Goal: Task Accomplishment & Management: Manage account settings

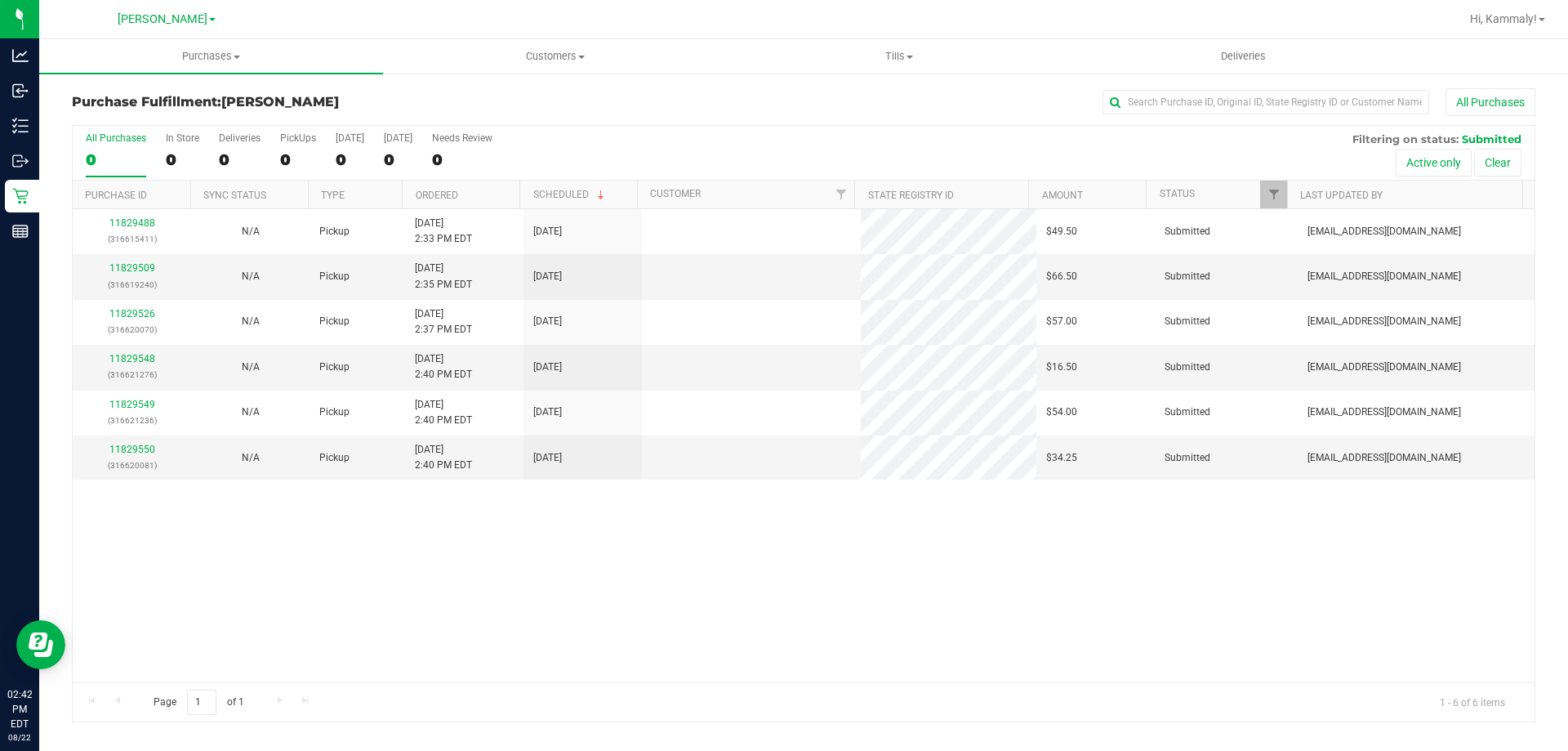
click at [500, 191] on th "Ordered" at bounding box center [460, 195] width 118 height 28
click at [454, 197] on link "Ordered" at bounding box center [437, 196] width 43 height 12
click at [135, 264] on link "11829509" at bounding box center [132, 268] width 46 height 12
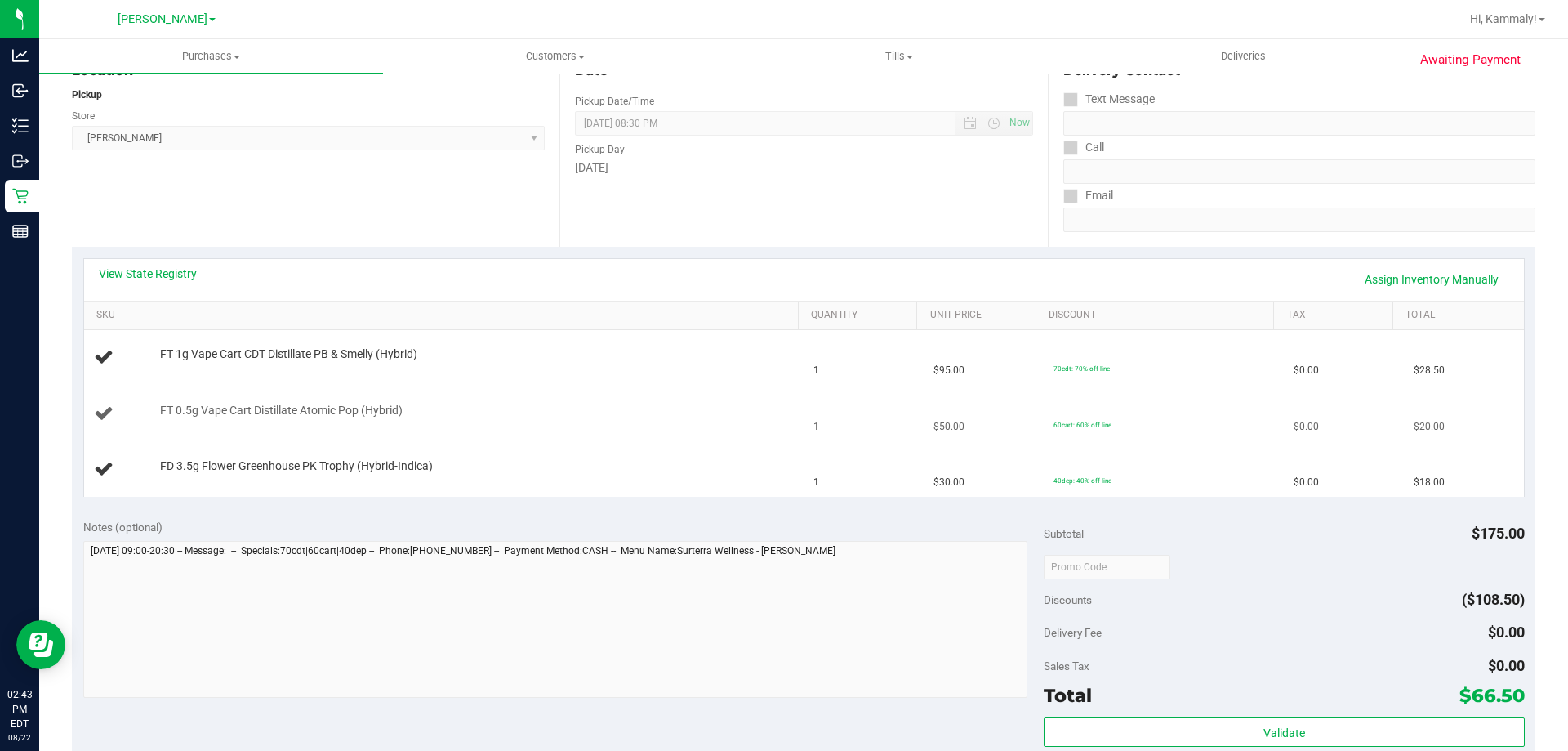
scroll to position [4, 0]
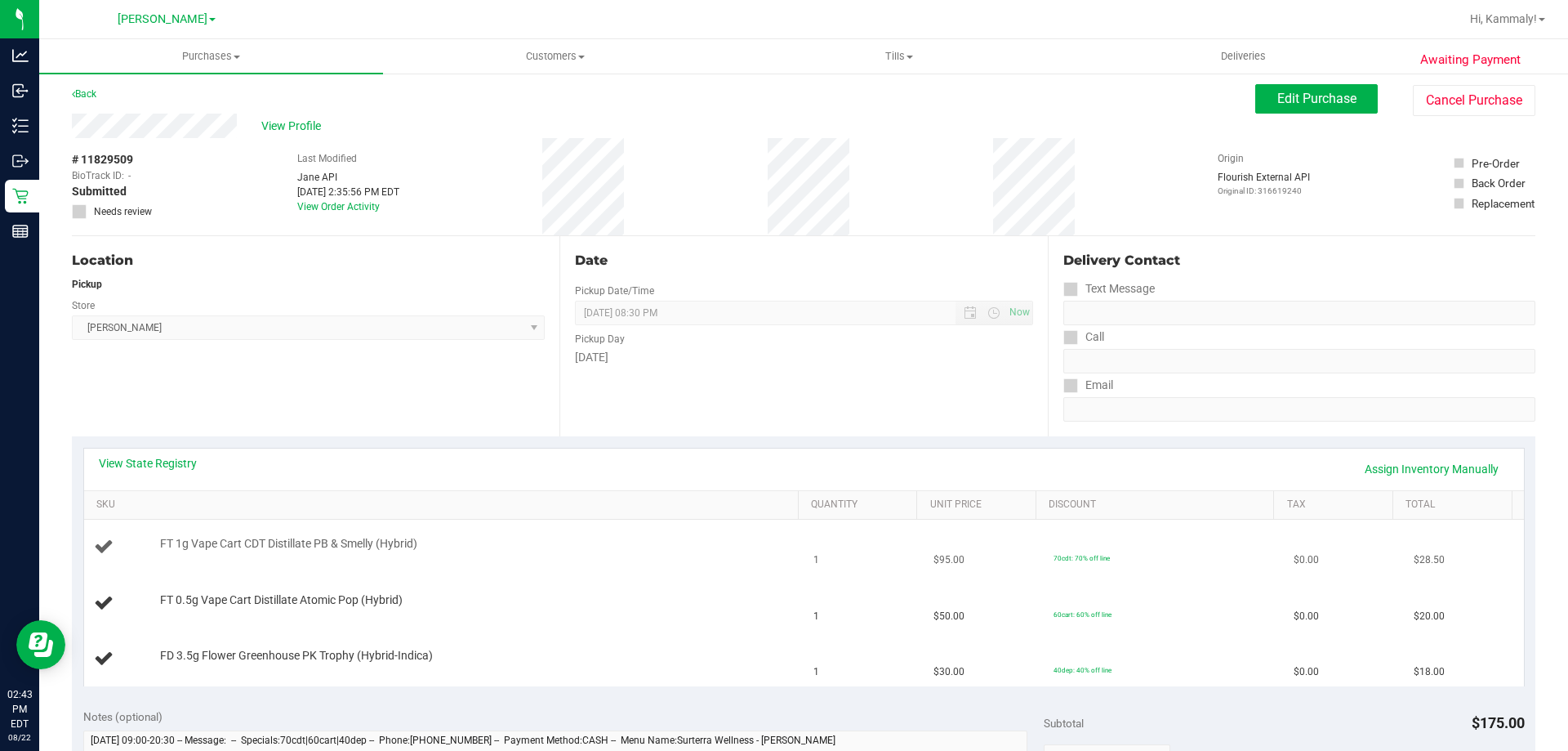
click at [652, 520] on td "FT 1g Vape Cart CDT Distillate PB & Smelly (Hybrid)" at bounding box center [444, 547] width 721 height 55
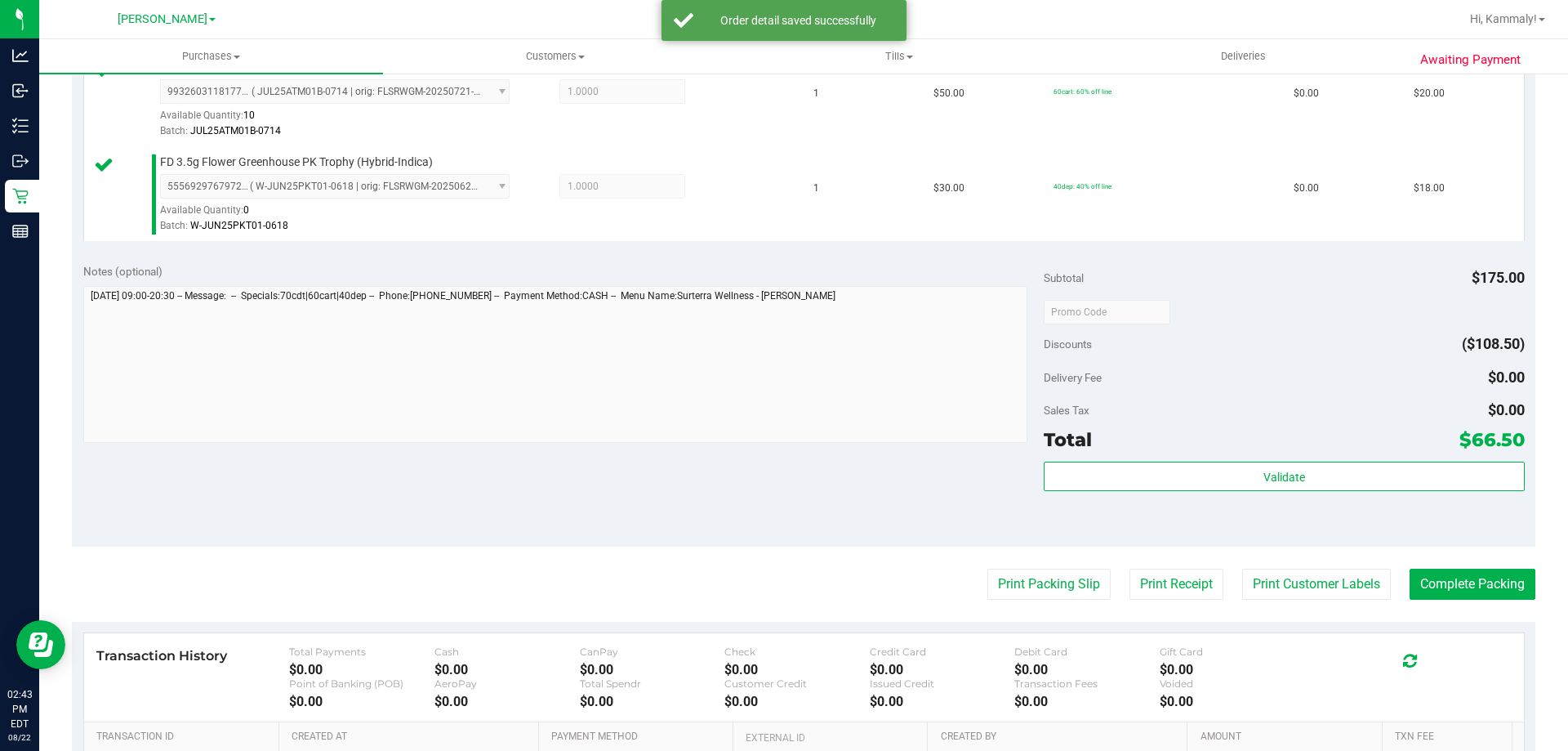
scroll to position [572, 0]
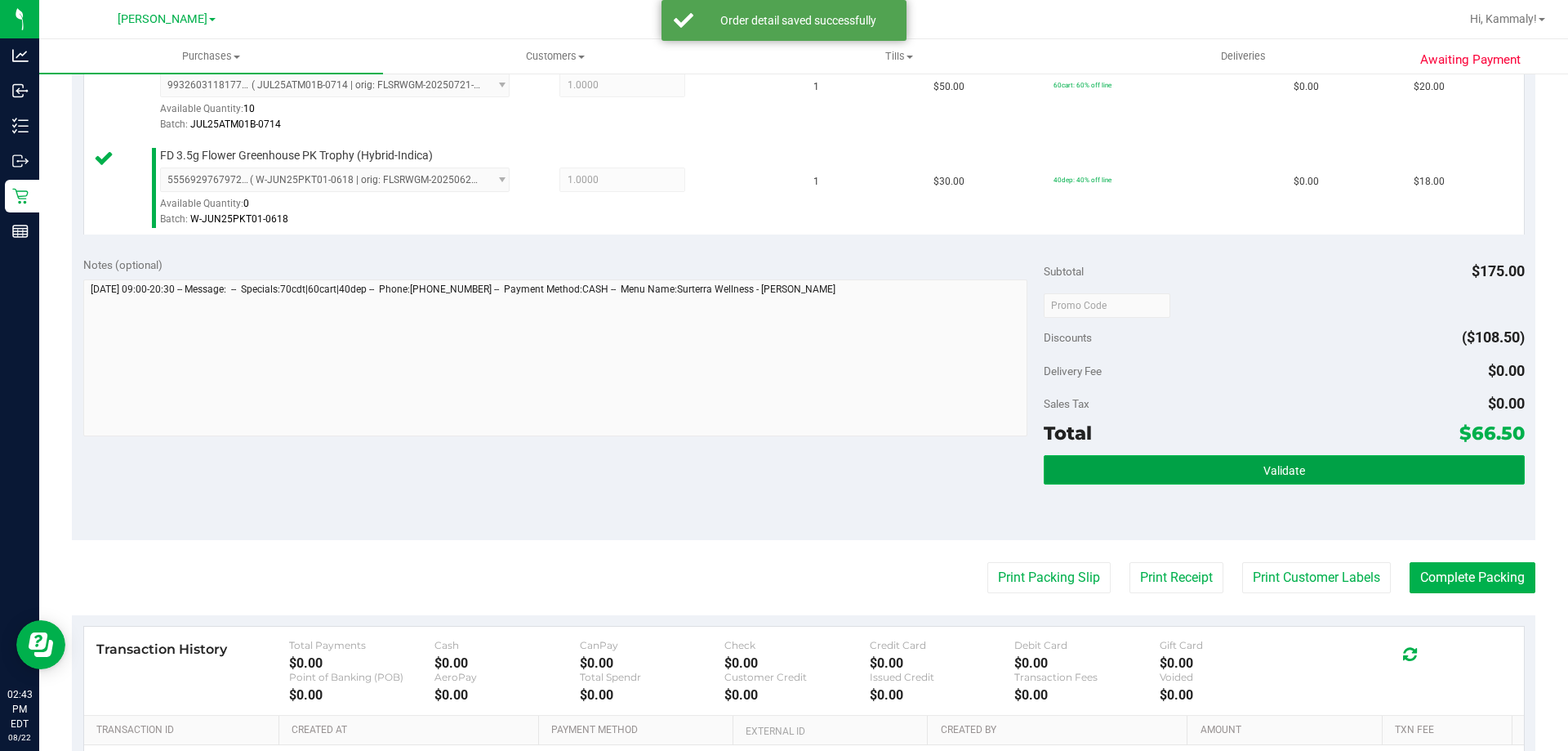
click at [1212, 474] on button "Validate" at bounding box center [1284, 470] width 481 height 29
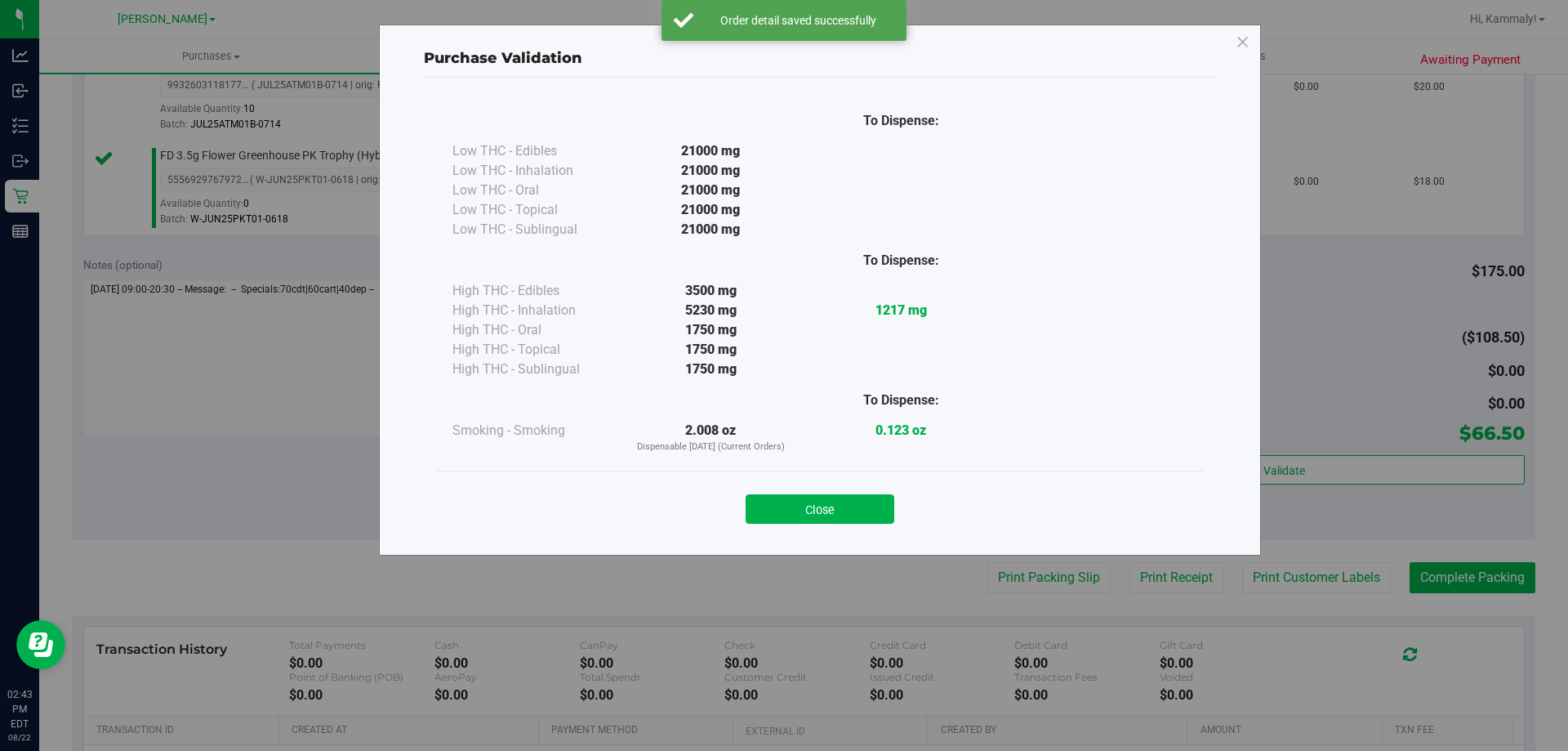
click at [802, 527] on div "Close" at bounding box center [819, 504] width 767 height 66
click at [809, 512] on button "Close" at bounding box center [820, 509] width 149 height 29
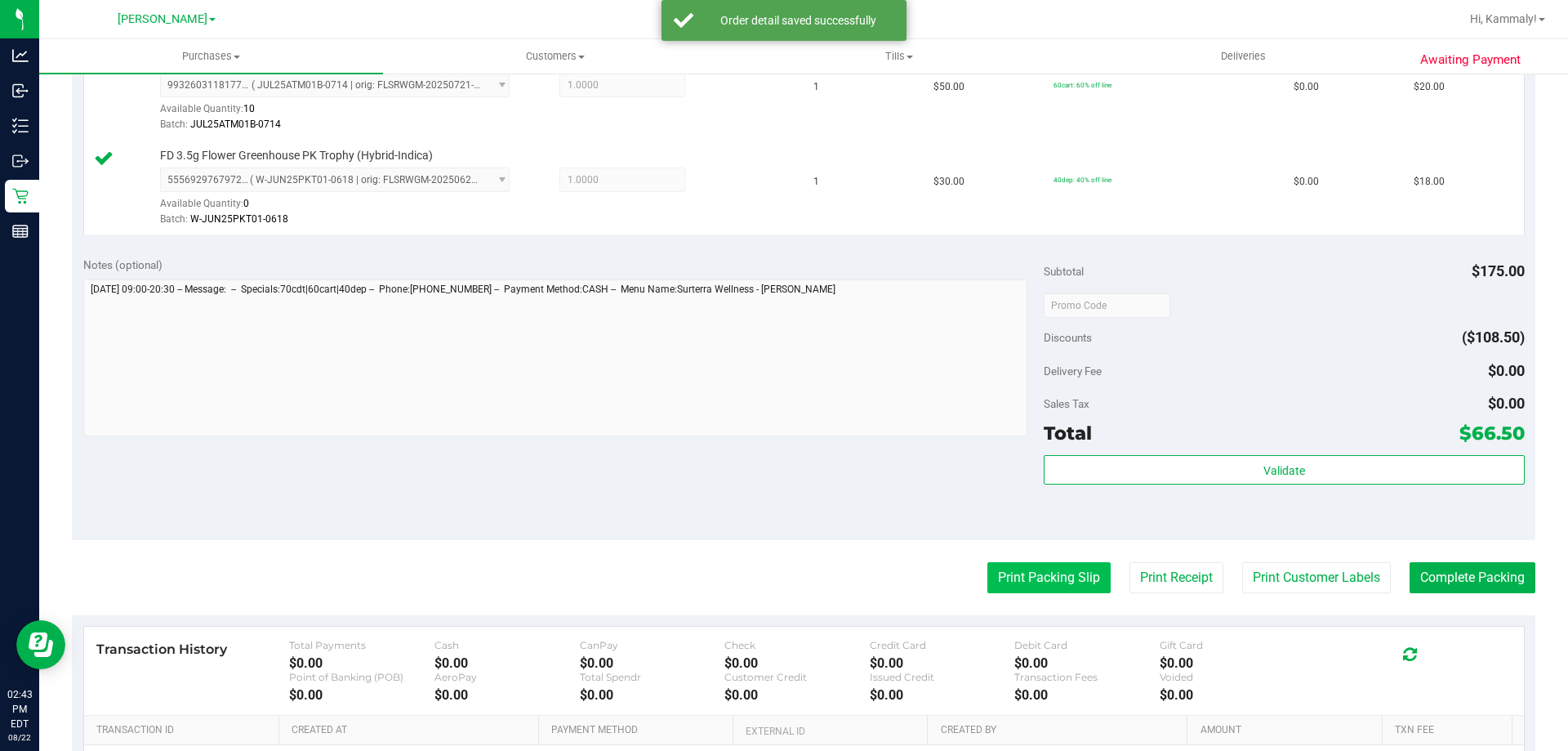
click at [1034, 583] on button "Print Packing Slip" at bounding box center [1049, 578] width 124 height 31
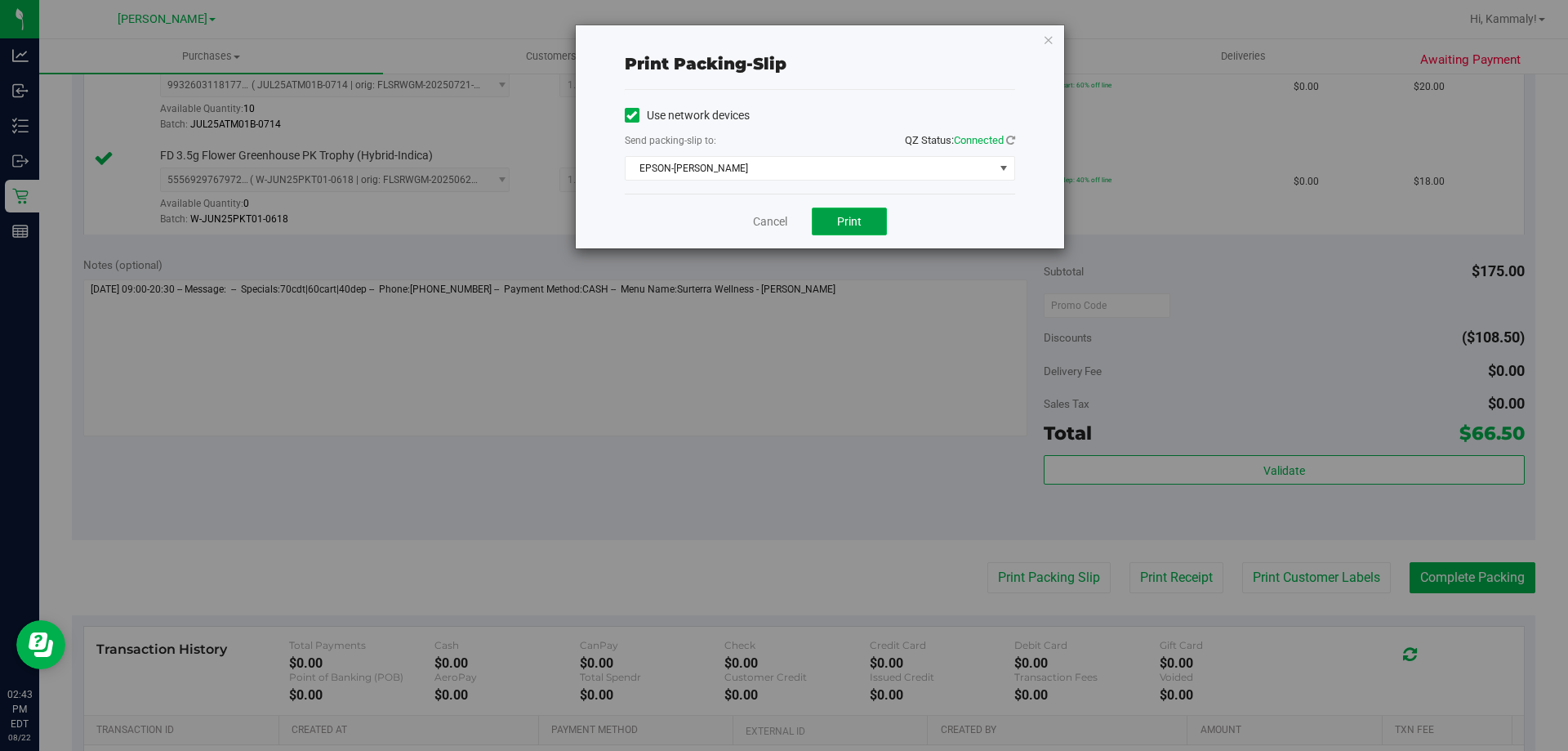
click at [869, 224] on button "Print" at bounding box center [849, 221] width 75 height 28
click at [755, 226] on link "Cancel" at bounding box center [769, 222] width 34 height 18
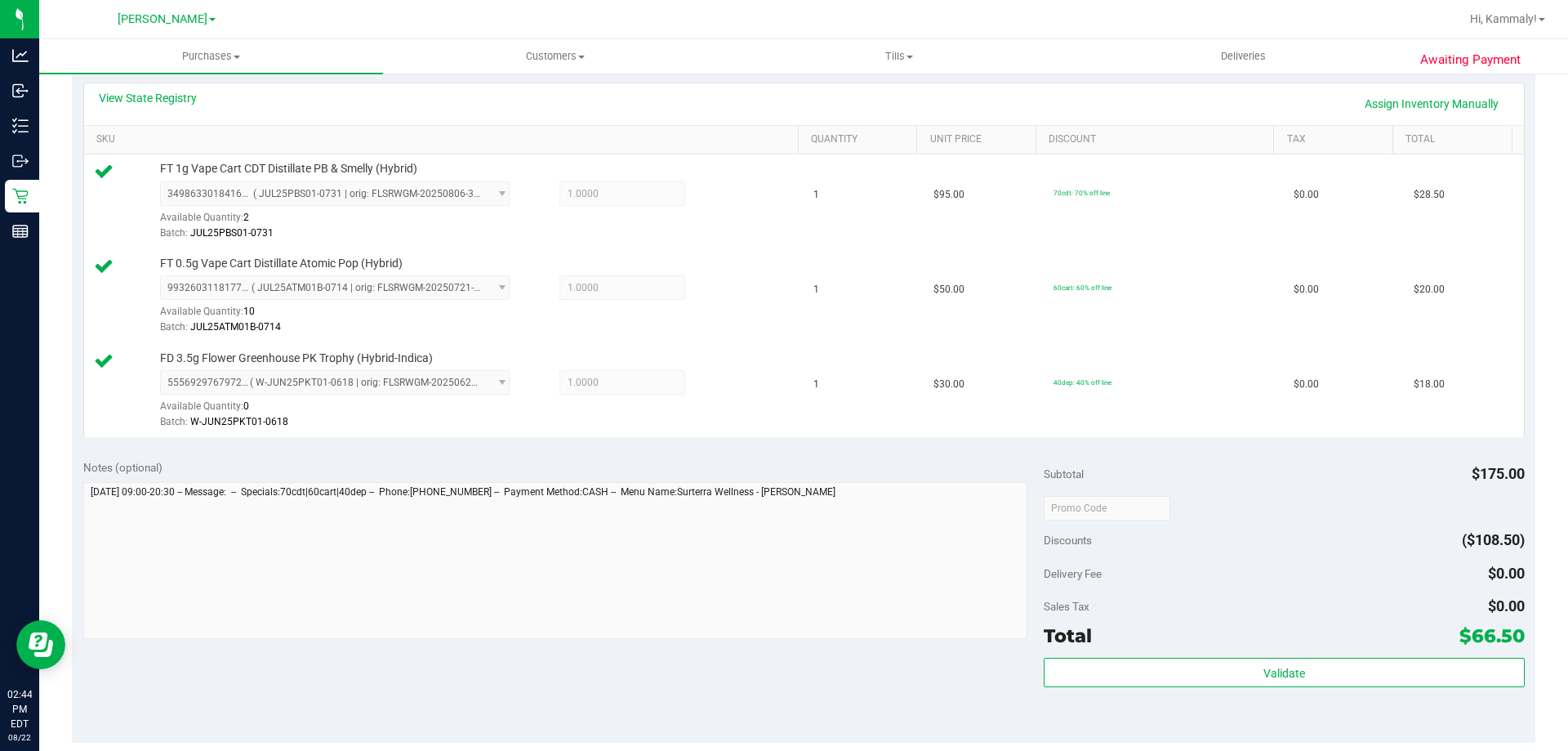
scroll to position [390, 0]
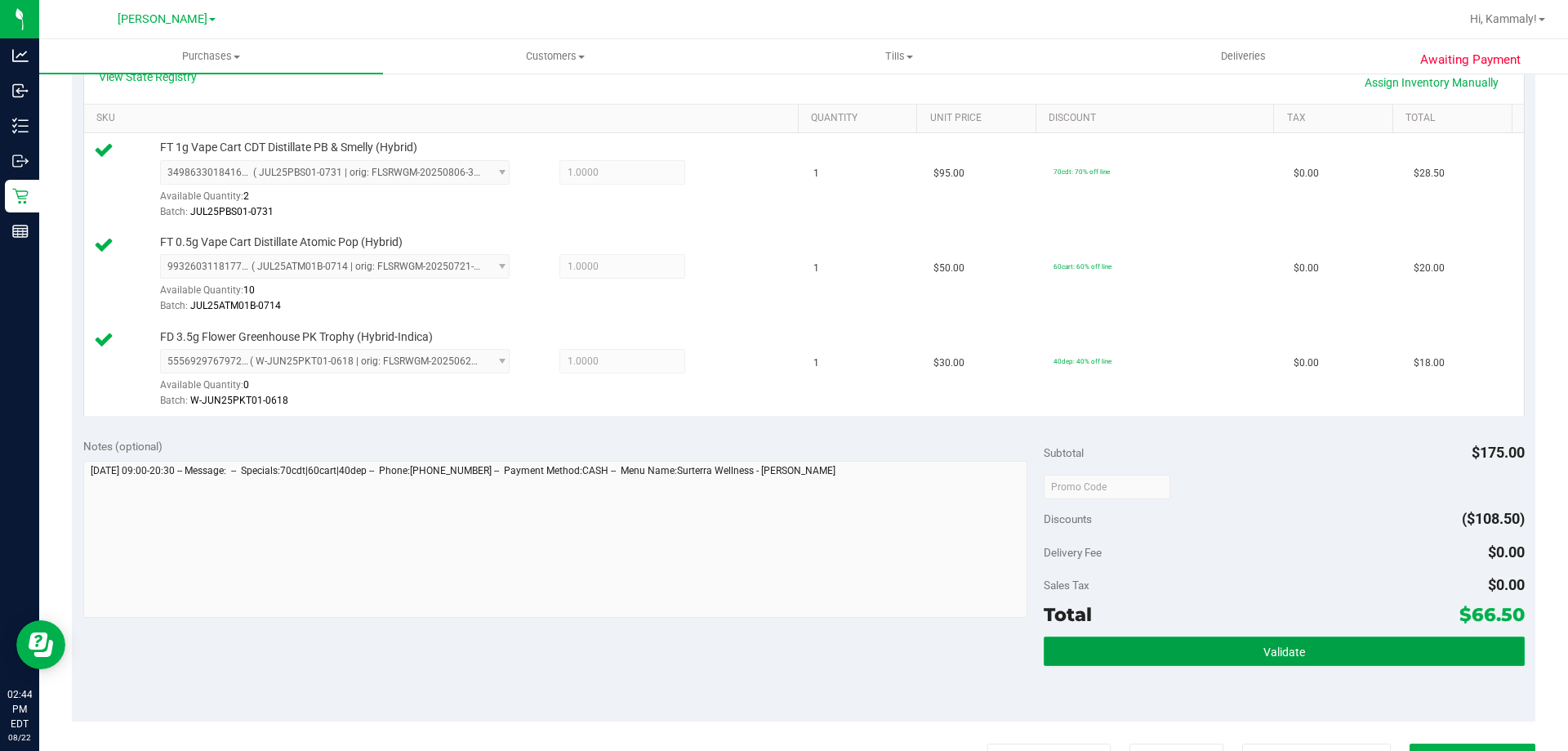
click at [1270, 652] on span "Validate" at bounding box center [1284, 651] width 42 height 13
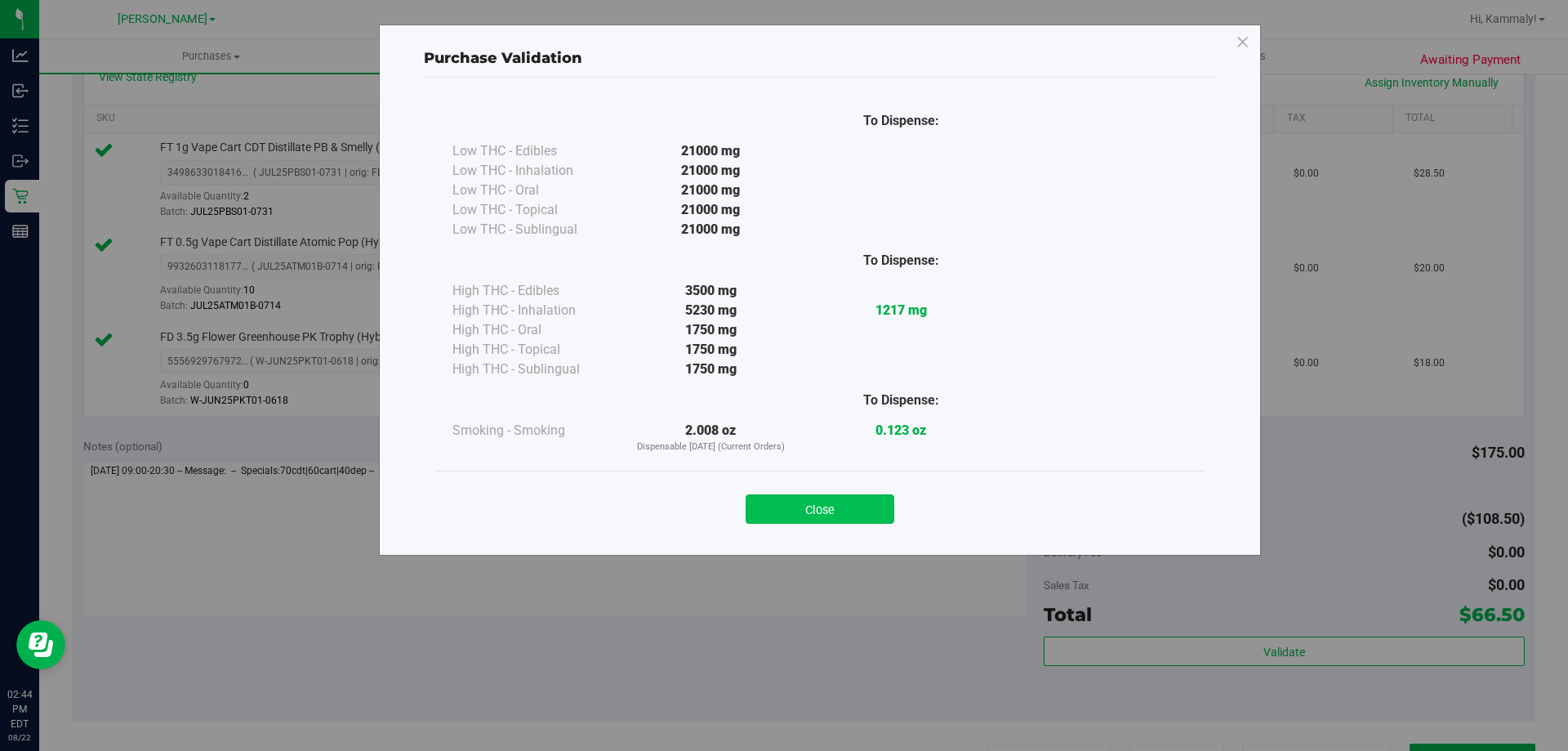
click at [863, 501] on button "Close" at bounding box center [820, 509] width 149 height 29
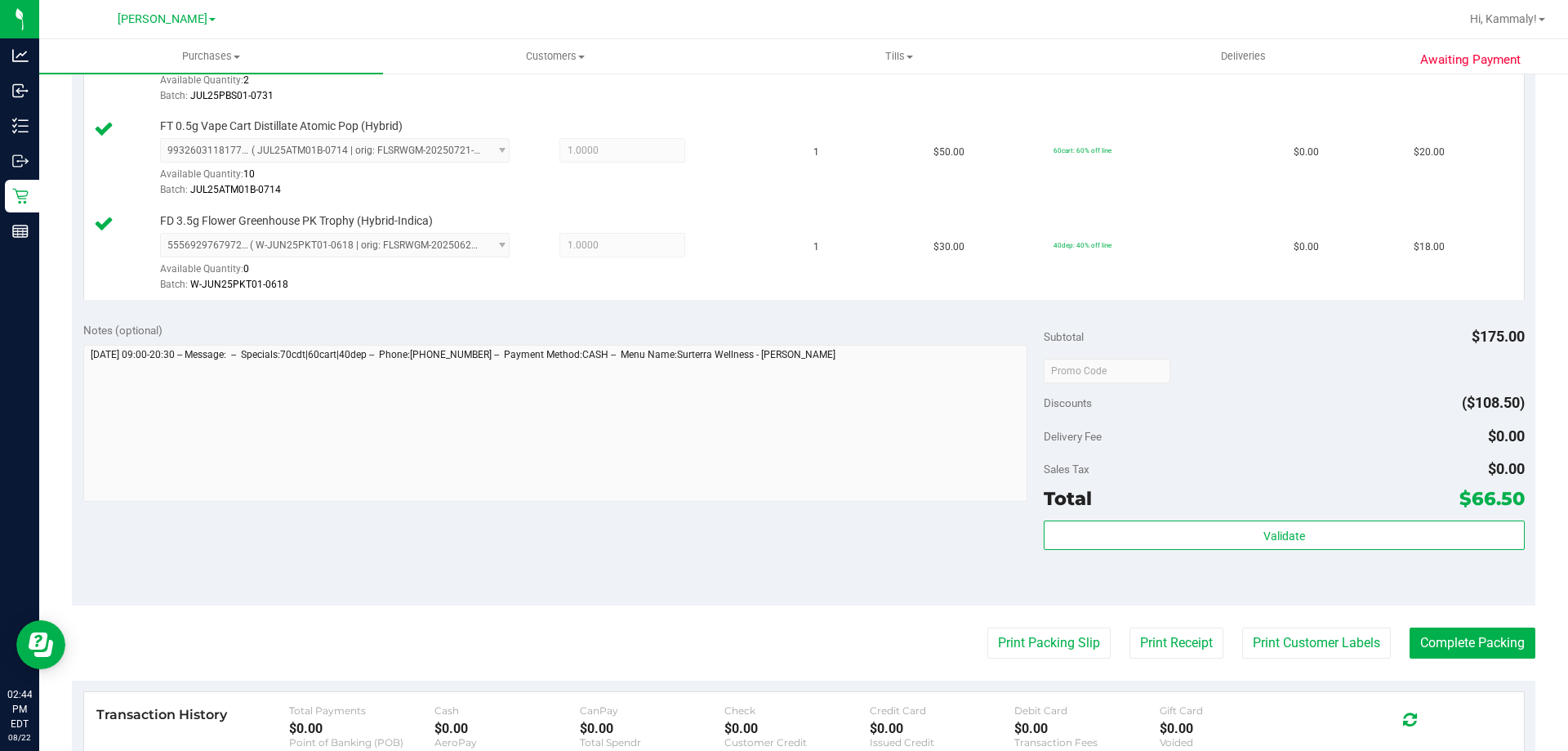
scroll to position [510, 0]
click at [1479, 641] on button "Complete Packing" at bounding box center [1472, 639] width 125 height 31
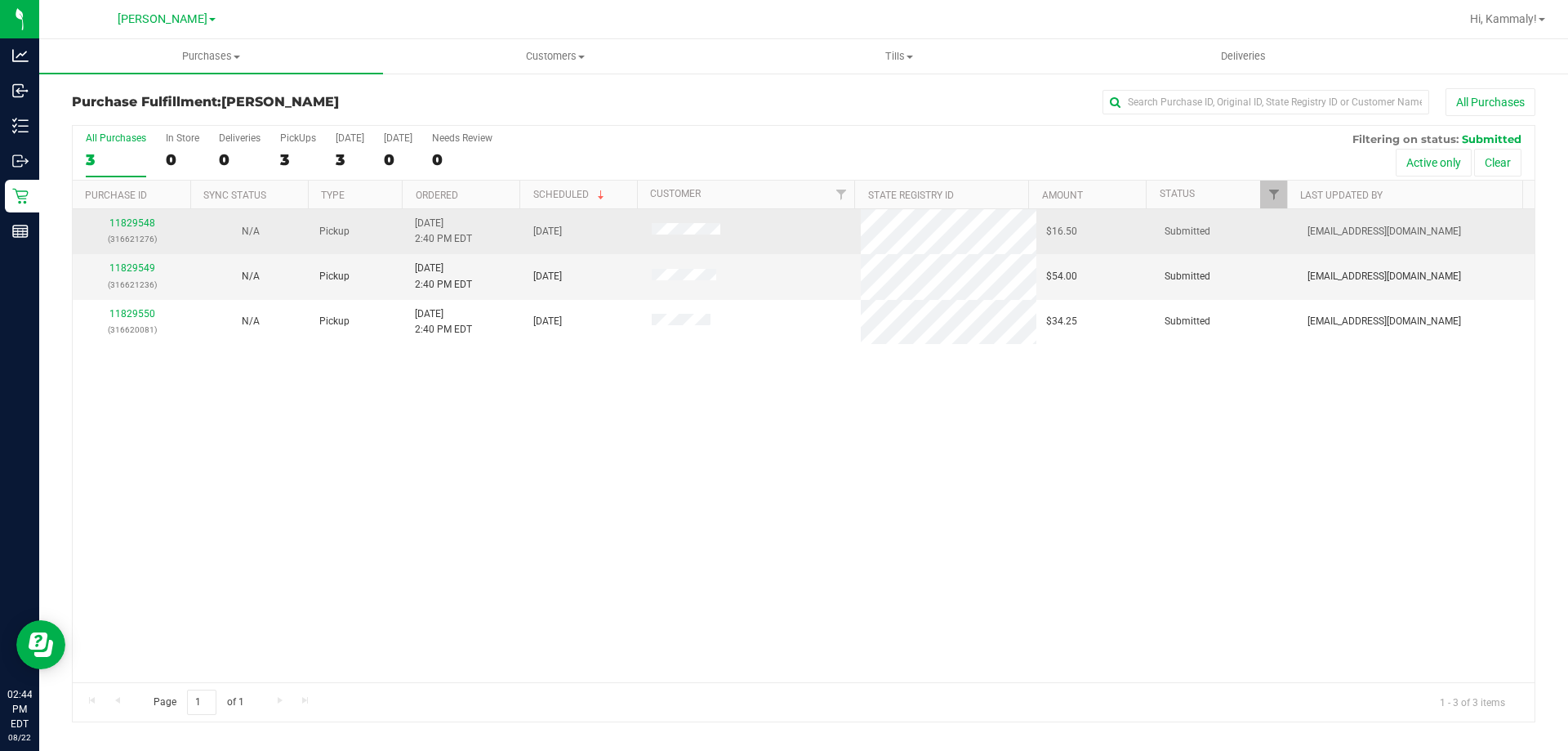
click at [125, 229] on div "11829548 (316621276)" at bounding box center [132, 232] width 99 height 31
click at [138, 215] on td "11829548 (316621276)" at bounding box center [132, 232] width 119 height 45
click at [137, 222] on link "11829548" at bounding box center [132, 223] width 46 height 12
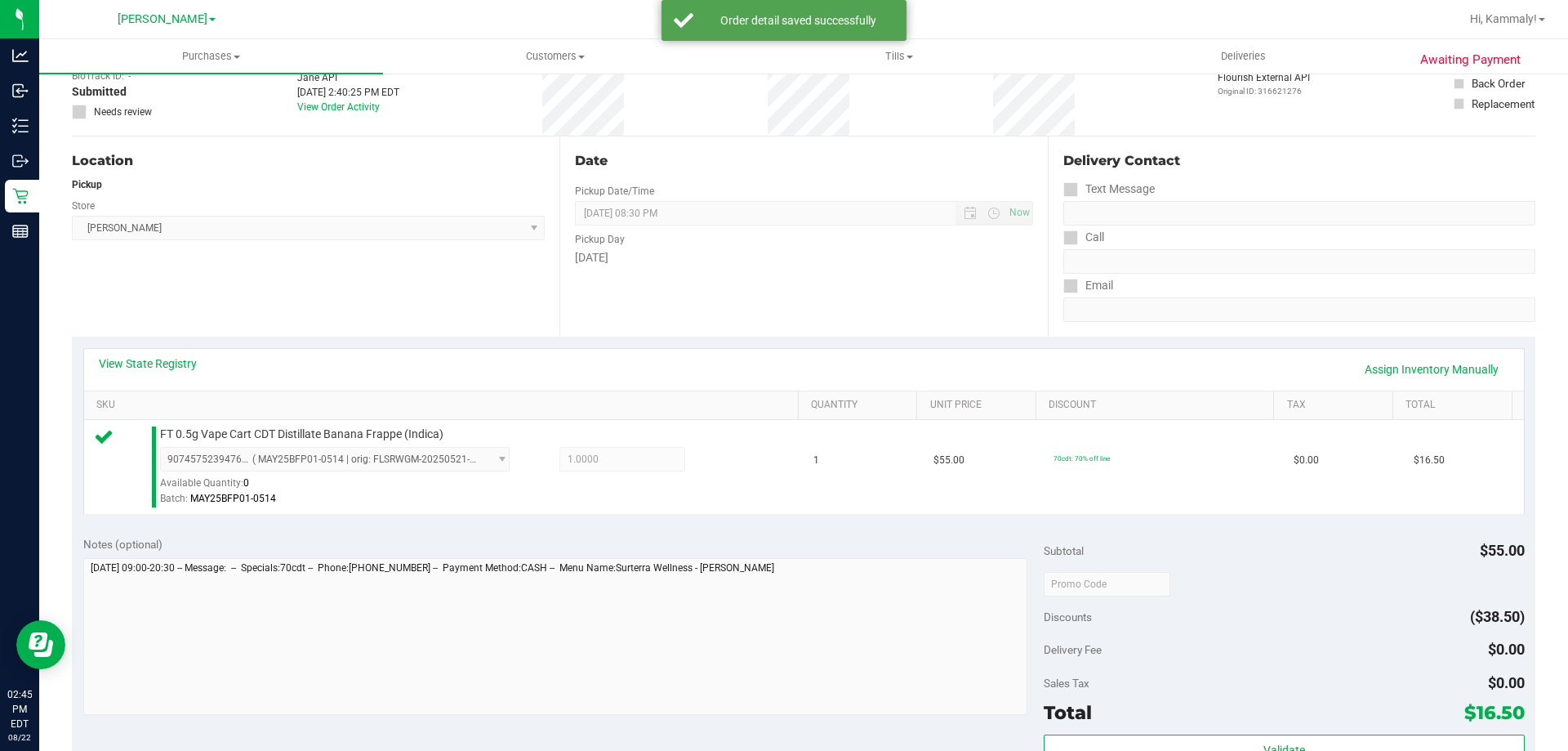
scroll to position [163, 0]
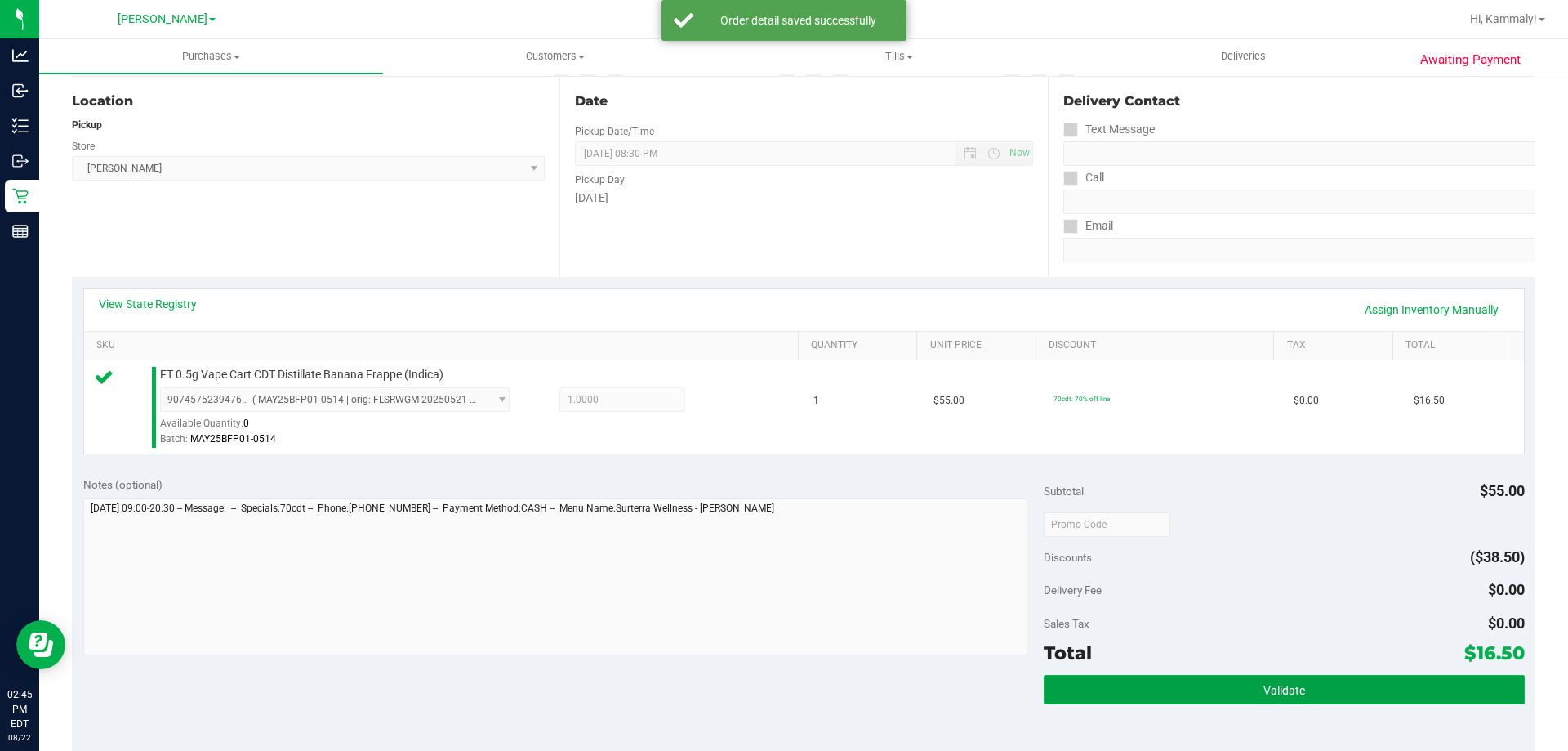
click at [1139, 678] on button "Validate" at bounding box center [1284, 690] width 481 height 29
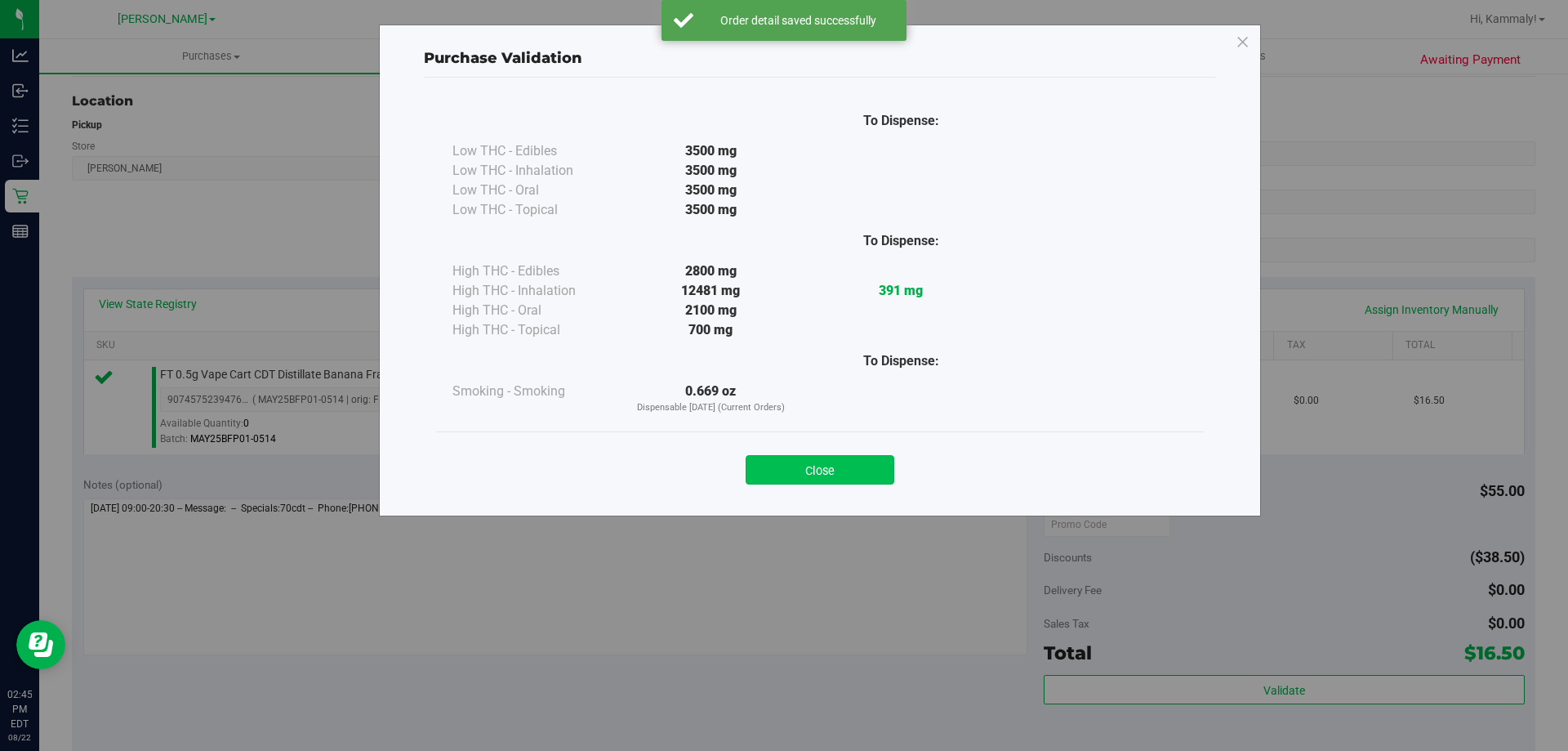
click at [765, 461] on button "Close" at bounding box center [820, 470] width 149 height 29
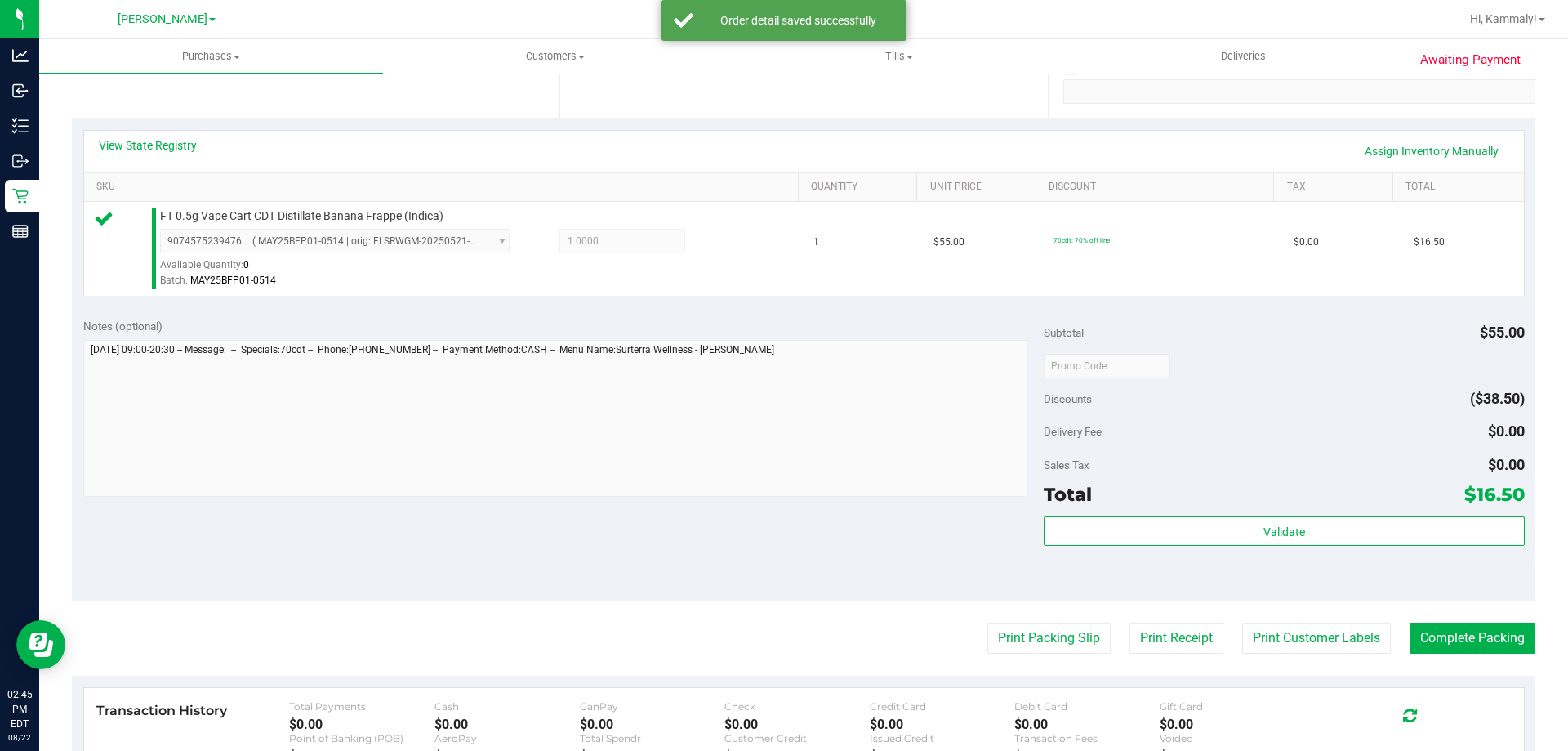
scroll to position [327, 0]
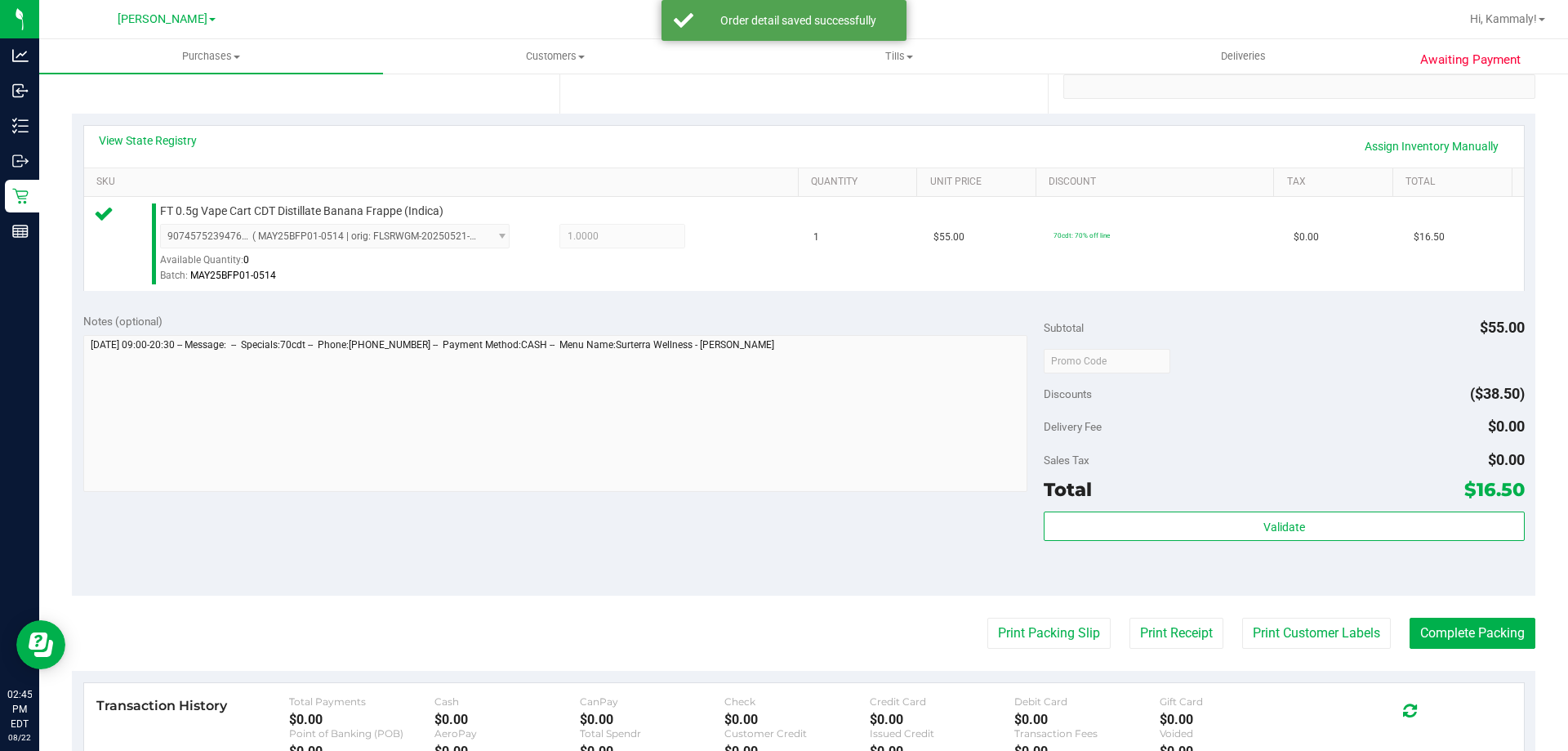
click at [1016, 657] on purchase-details "Back Edit Purchase Cancel Purchase View Profile # 11829548 BioTrack ID: - Submi…" at bounding box center [803, 369] width 1464 height 1215
click at [1020, 637] on button "Print Packing Slip" at bounding box center [1049, 633] width 124 height 31
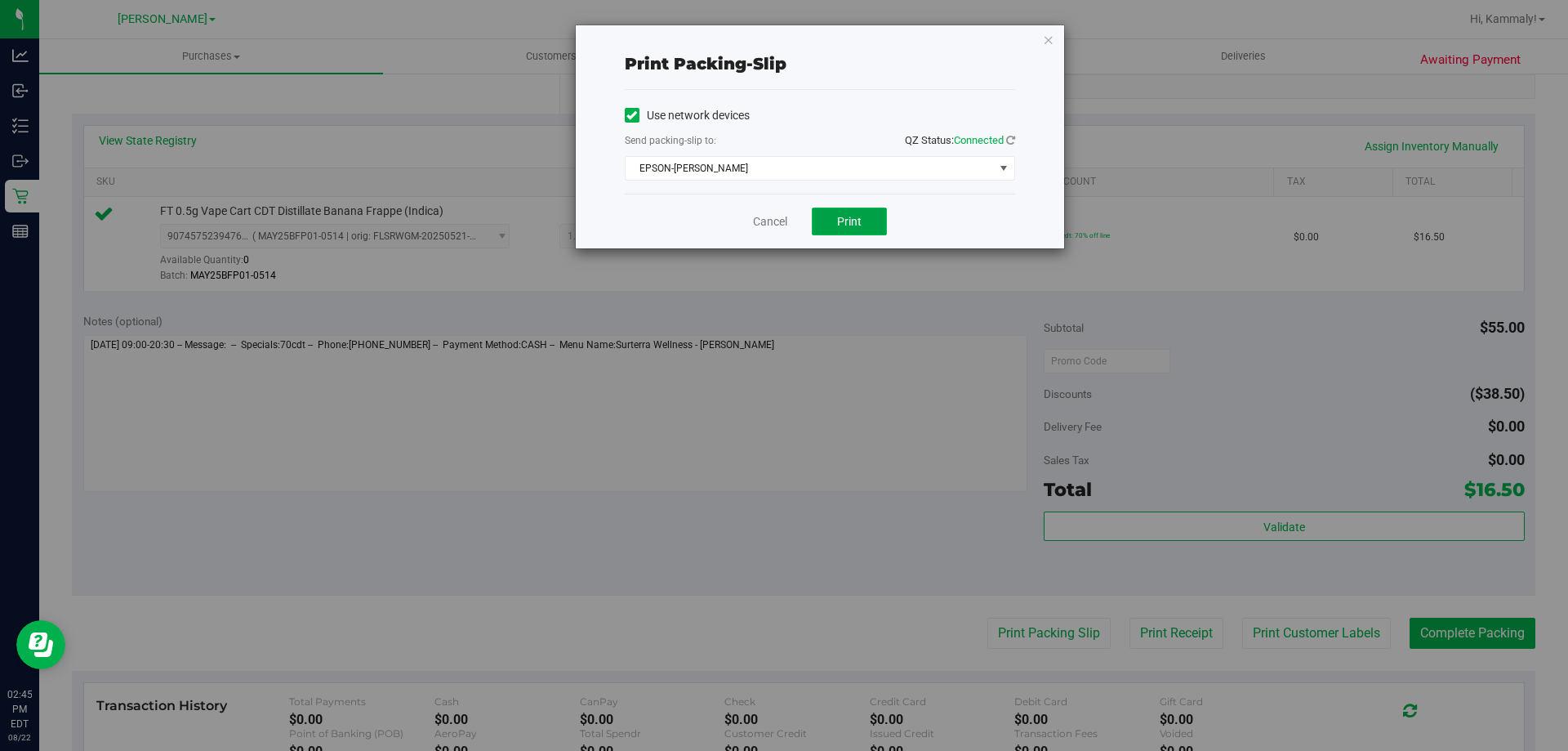
click at [858, 221] on span "Print" at bounding box center [849, 221] width 24 height 13
click at [777, 217] on link "Cancel" at bounding box center [769, 222] width 34 height 18
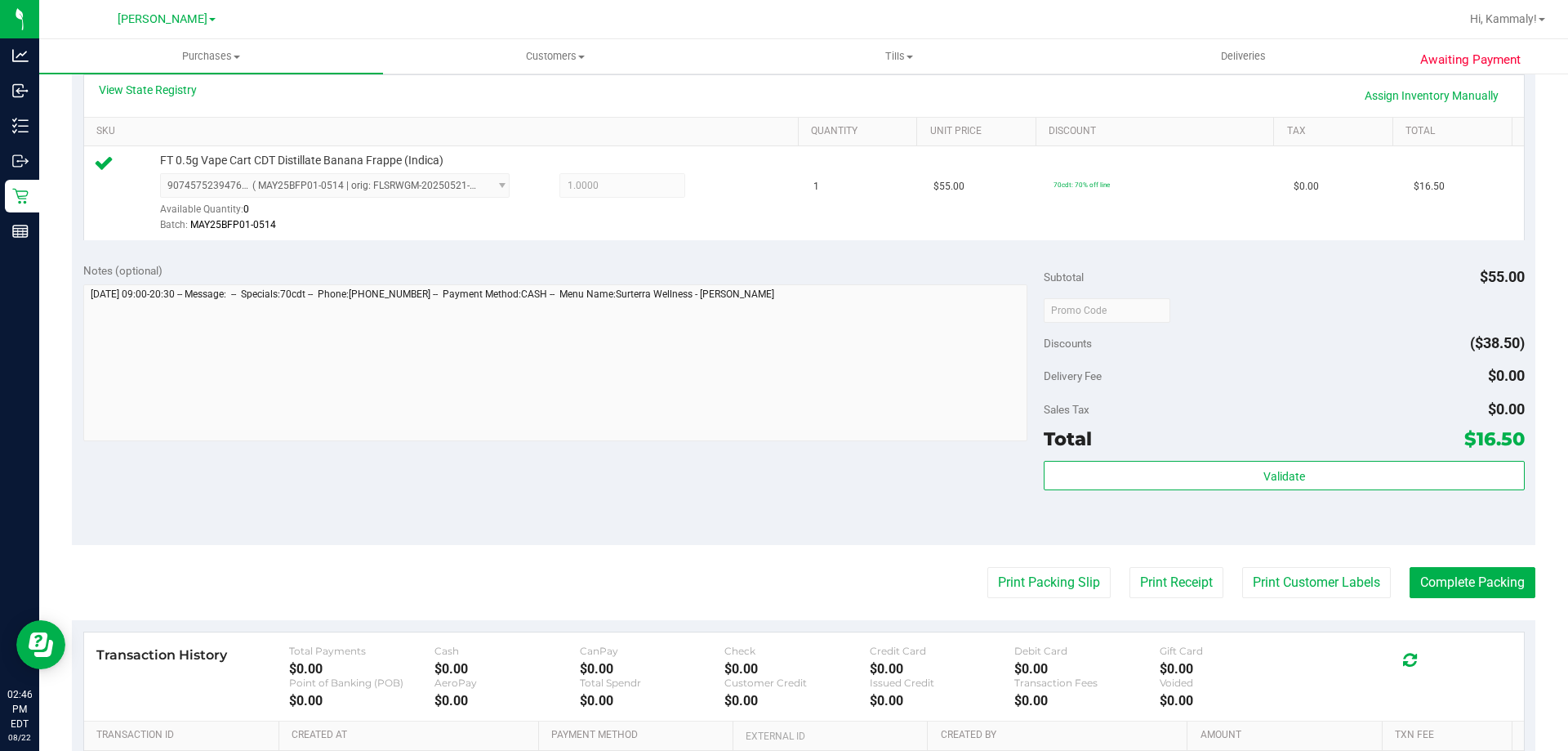
scroll to position [393, 0]
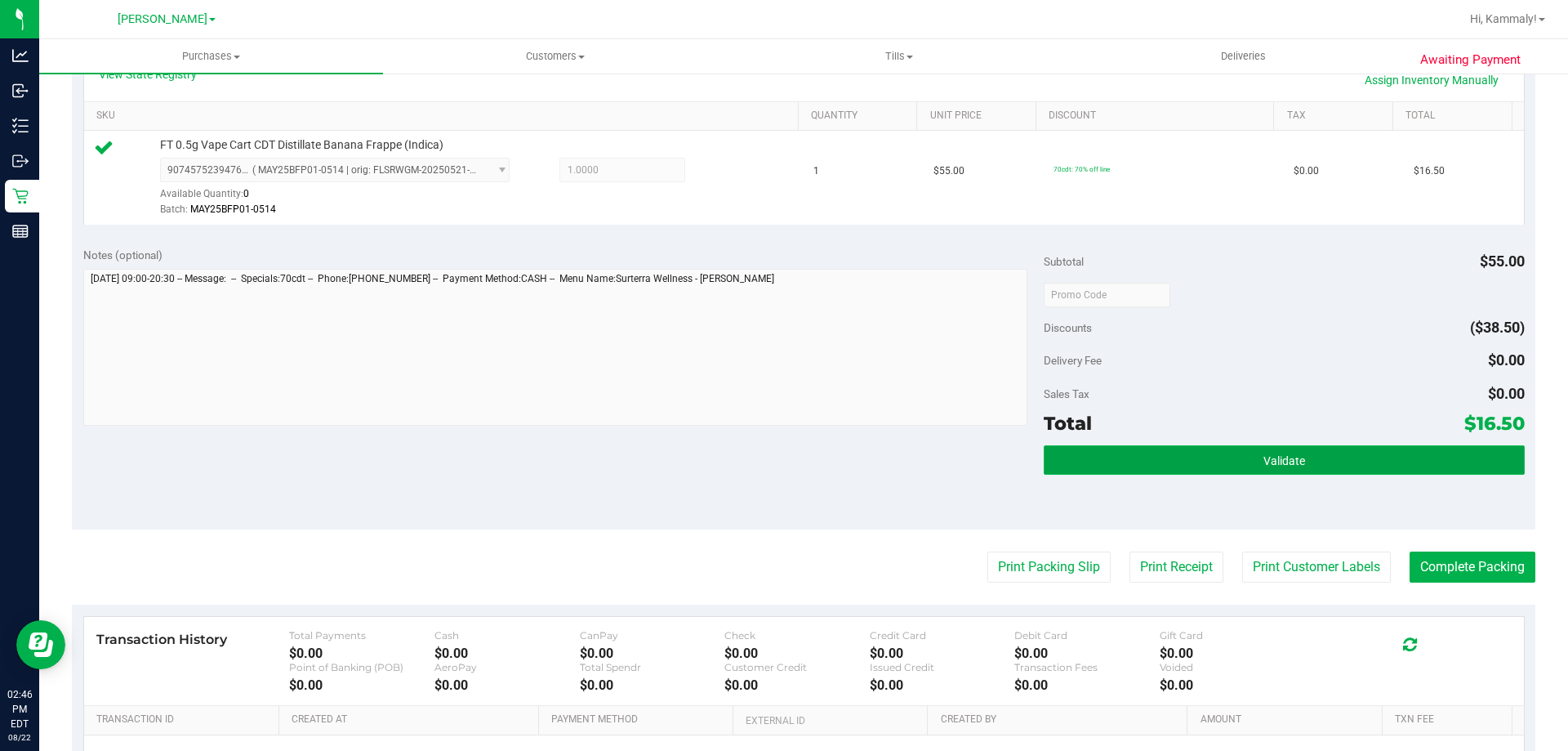
click at [1238, 461] on button "Validate" at bounding box center [1284, 460] width 481 height 29
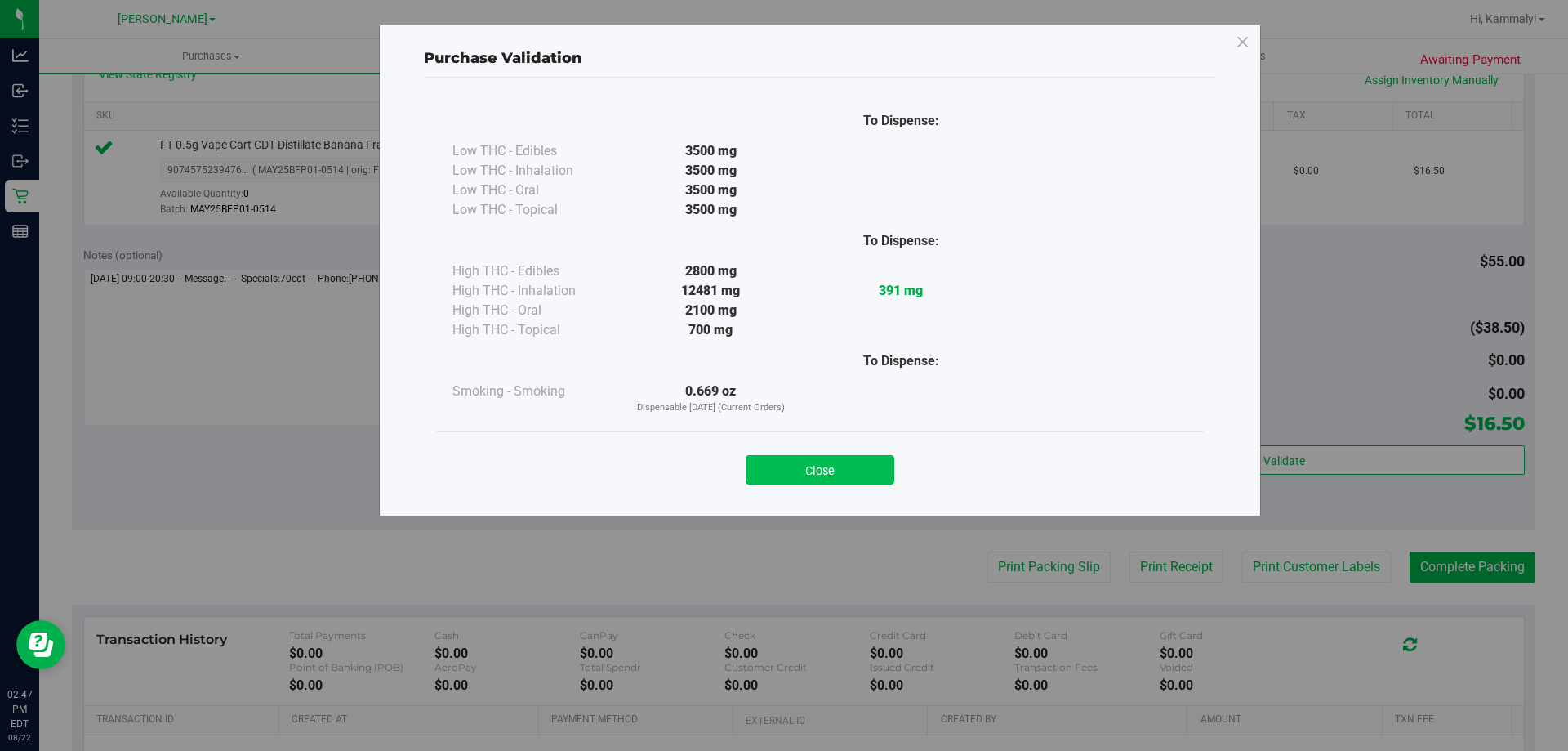
click at [813, 478] on button "Close" at bounding box center [820, 470] width 149 height 29
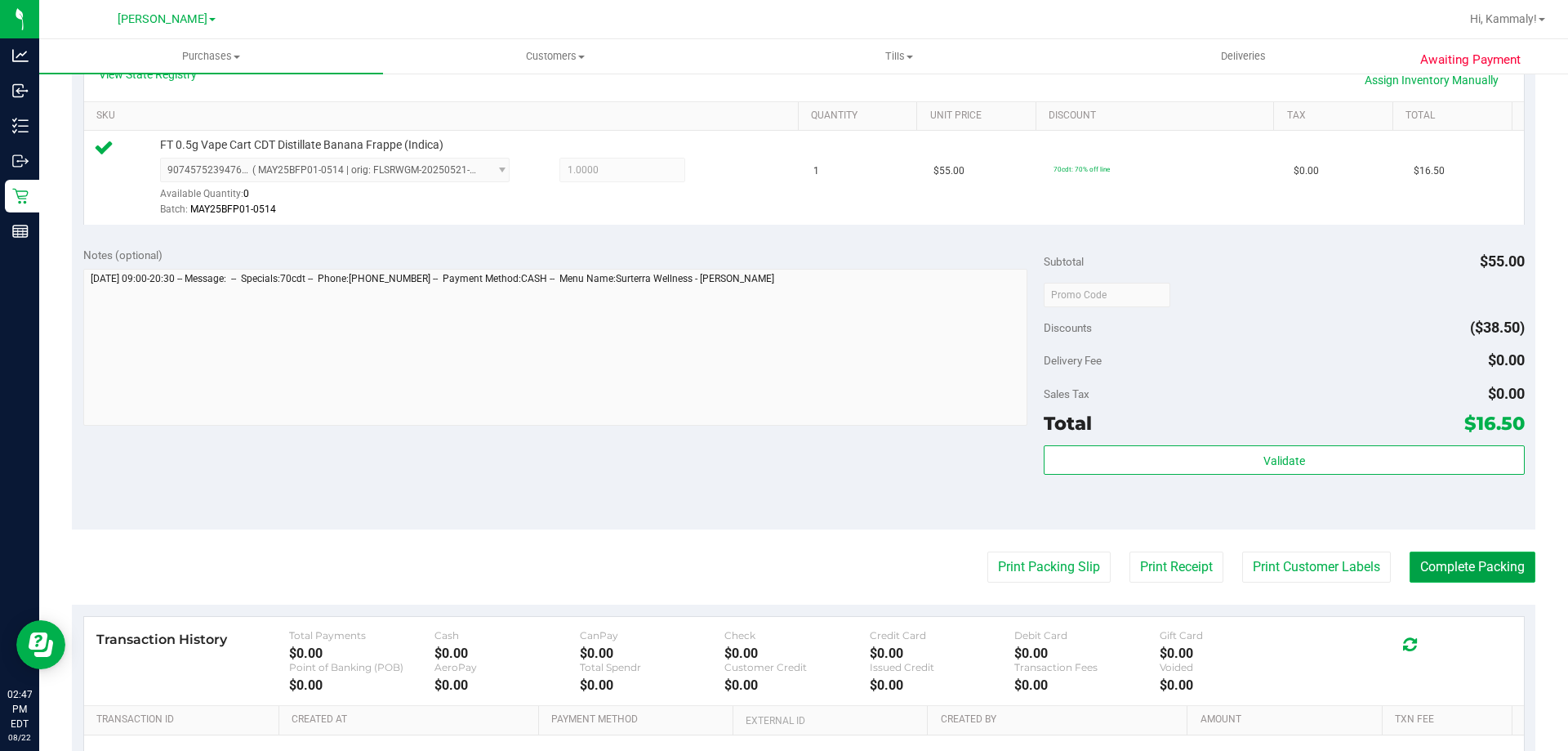
click at [1413, 580] on button "Complete Packing" at bounding box center [1472, 567] width 125 height 31
